Goal: Task Accomplishment & Management: Manage account settings

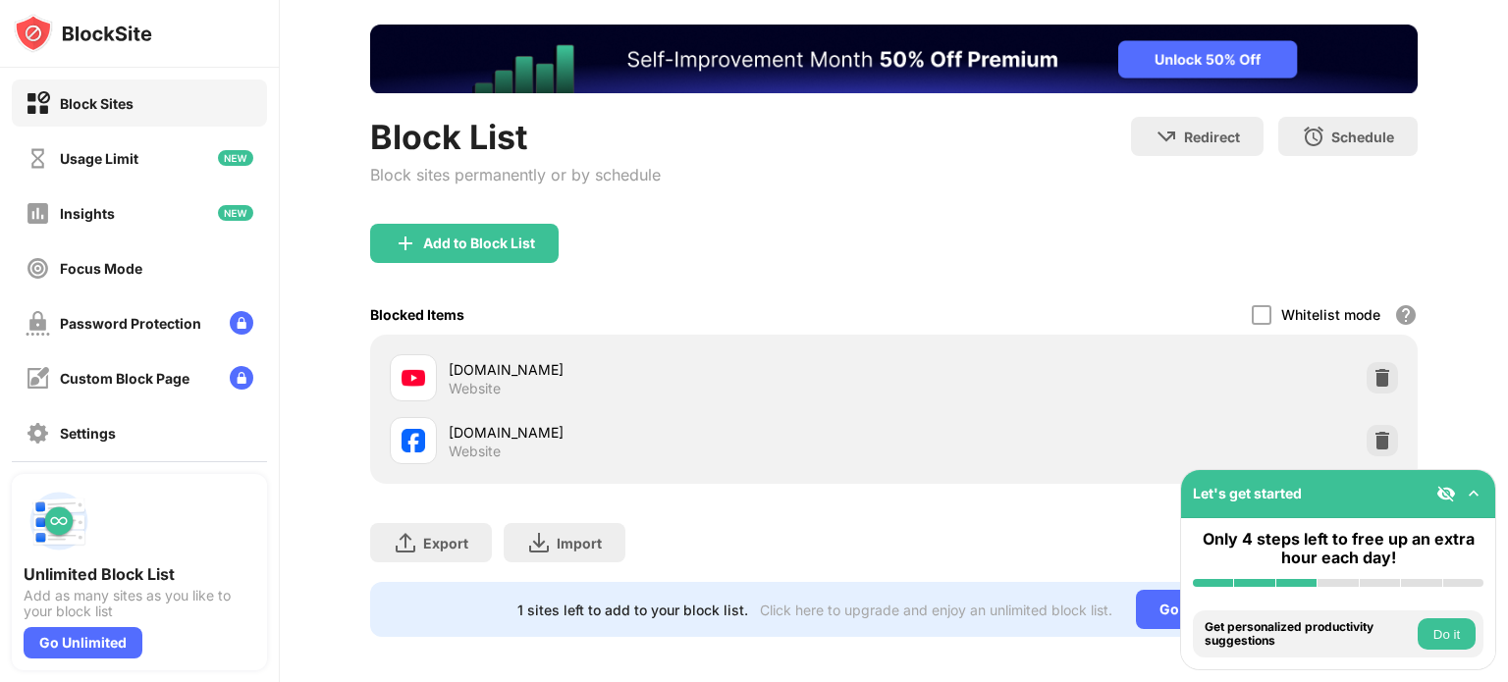
click at [1366, 390] on div at bounding box center [1381, 377] width 31 height 31
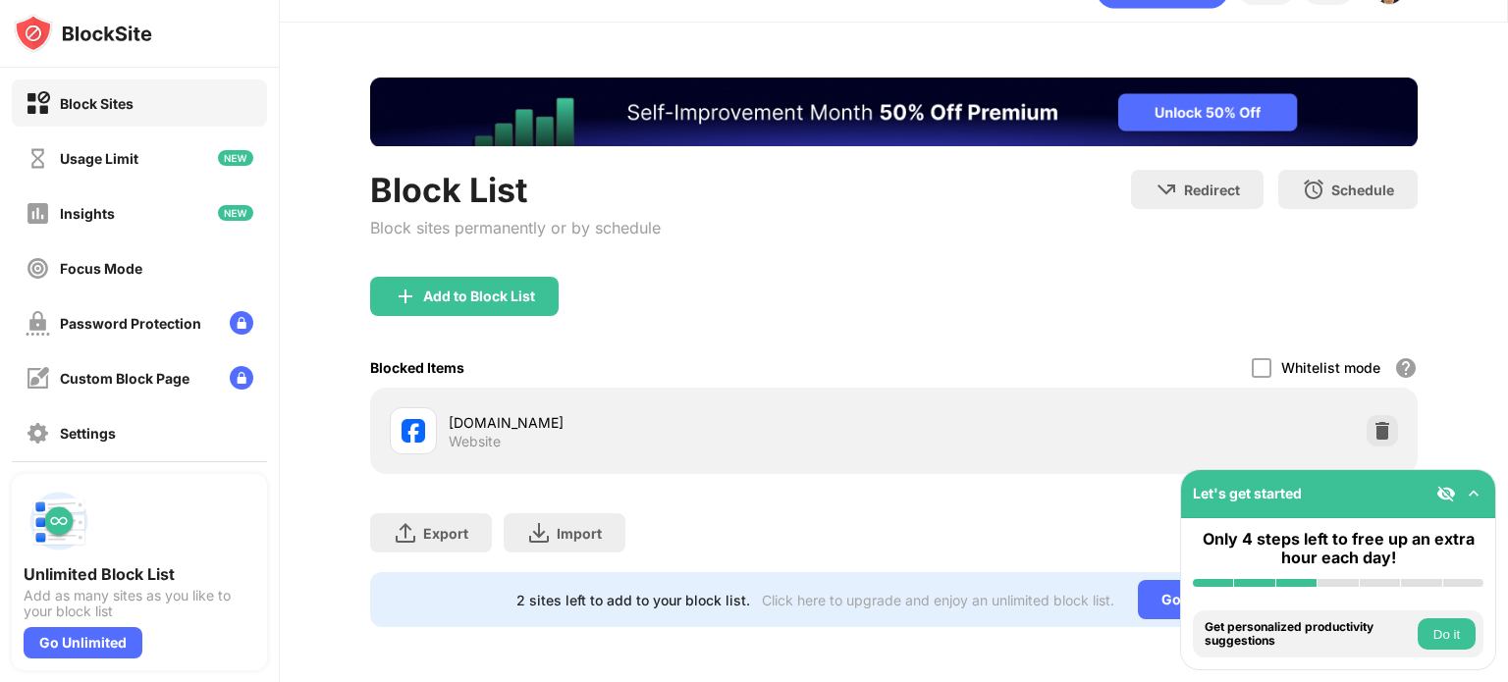
scroll to position [59, 0]
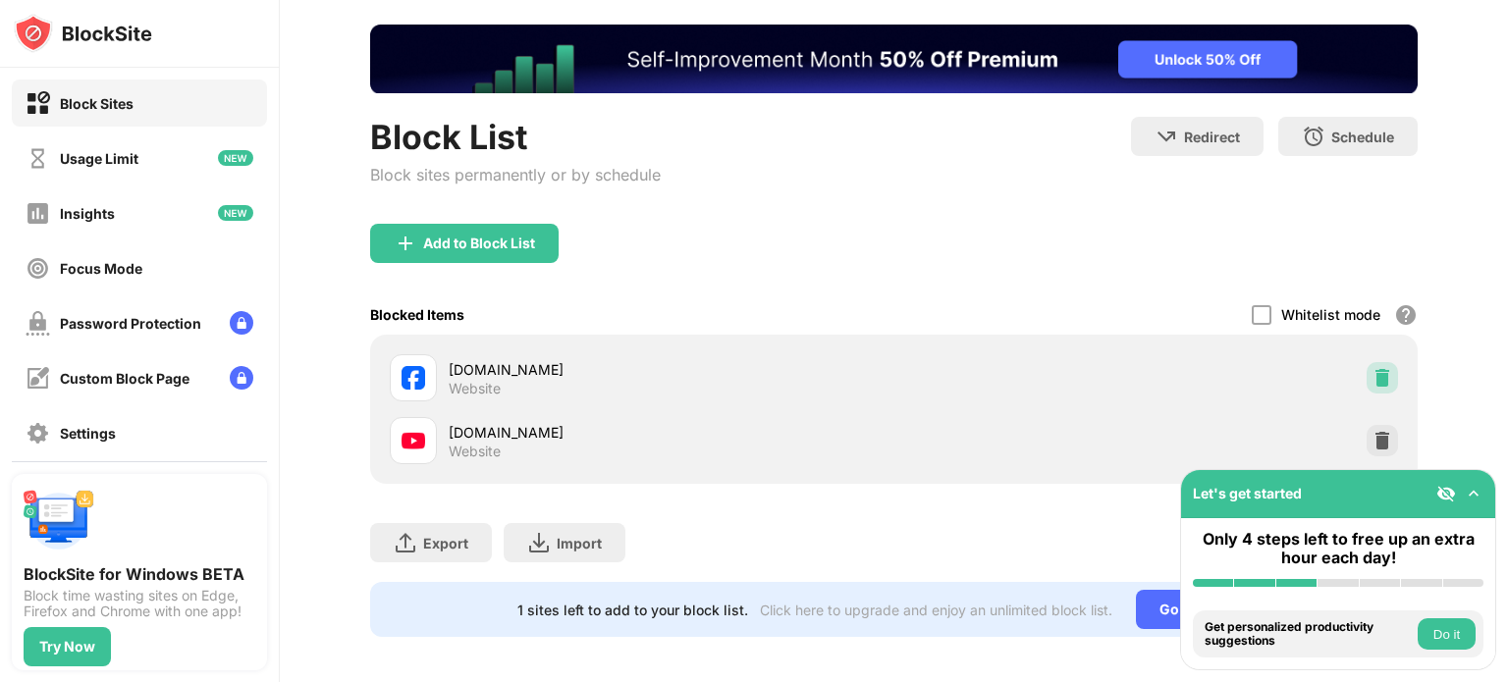
click at [1372, 368] on img at bounding box center [1382, 378] width 20 height 20
